Goal: Check status

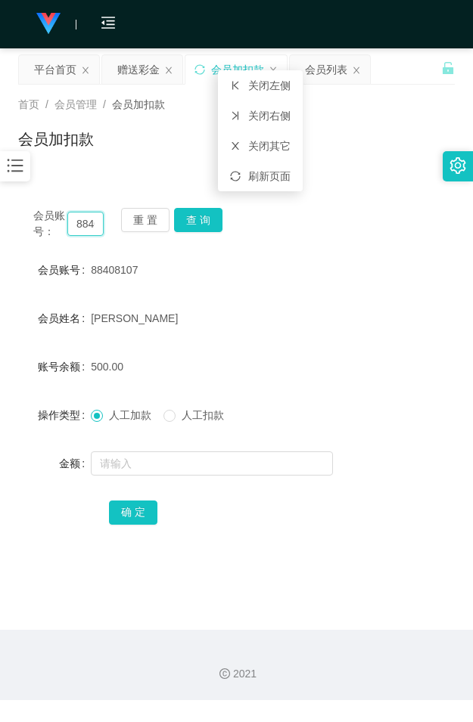
click at [78, 223] on input "88408107" at bounding box center [85, 224] width 36 height 24
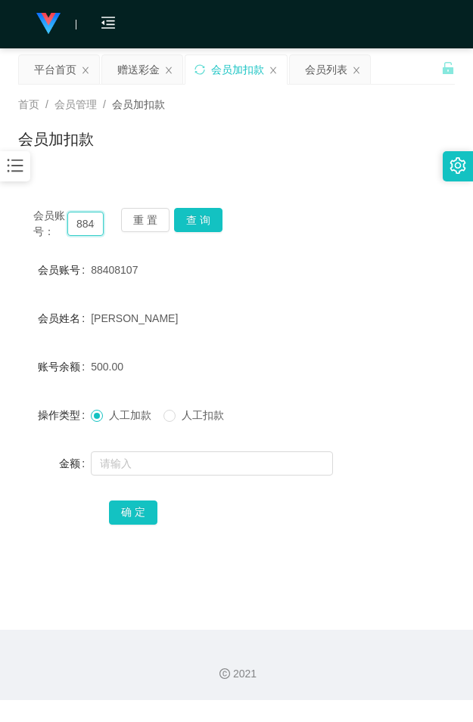
click at [78, 223] on input "88408107" at bounding box center [85, 224] width 36 height 24
paste input "98593821"
type input "98593821"
click at [193, 219] on button "查 询" at bounding box center [198, 220] width 48 height 24
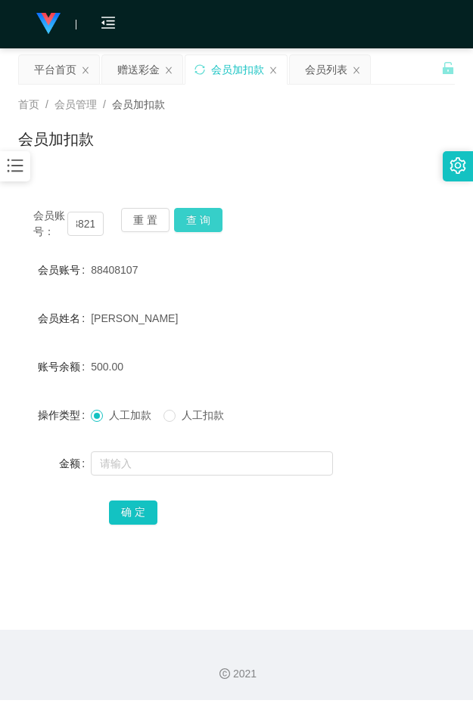
scroll to position [0, 0]
click at [193, 219] on button "查 询" at bounding box center [198, 220] width 48 height 24
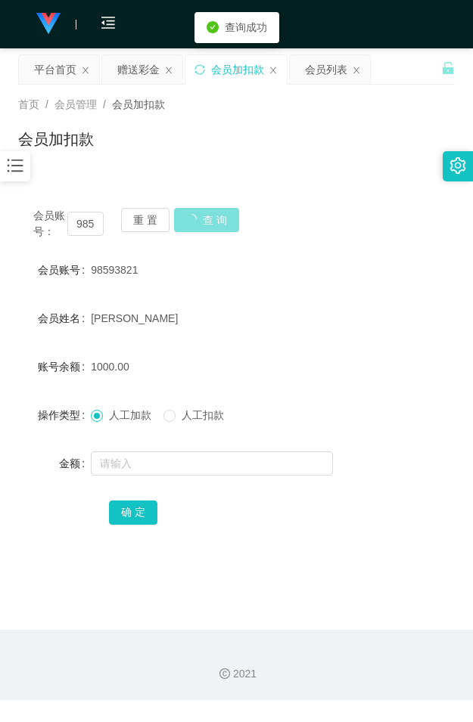
click at [193, 219] on button "查 询" at bounding box center [206, 220] width 65 height 24
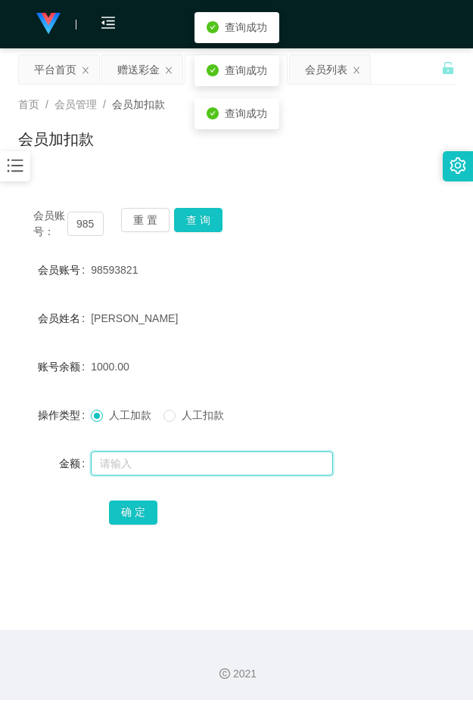
click at [150, 463] on input "text" at bounding box center [212, 463] width 242 height 24
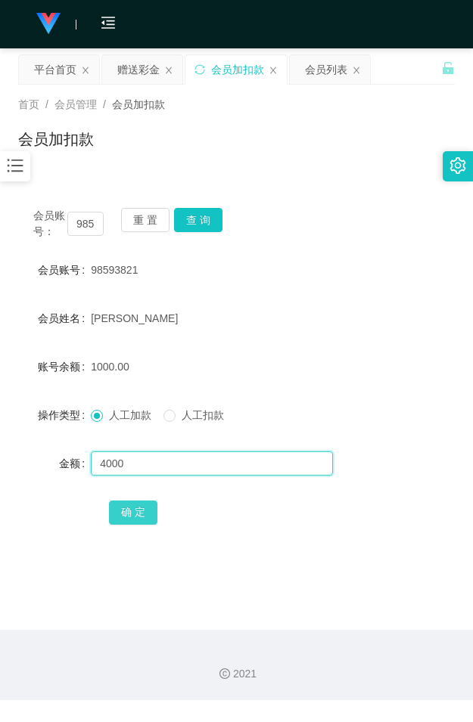
type input "4000"
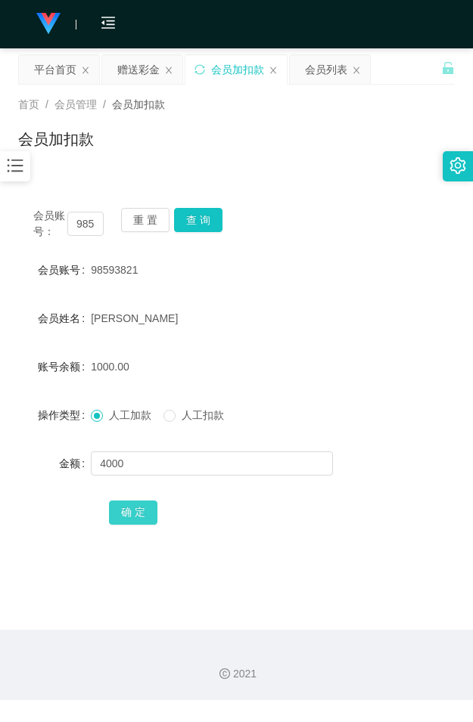
click at [142, 514] on button "确 定" at bounding box center [133, 513] width 48 height 24
